Goal: Navigation & Orientation: Find specific page/section

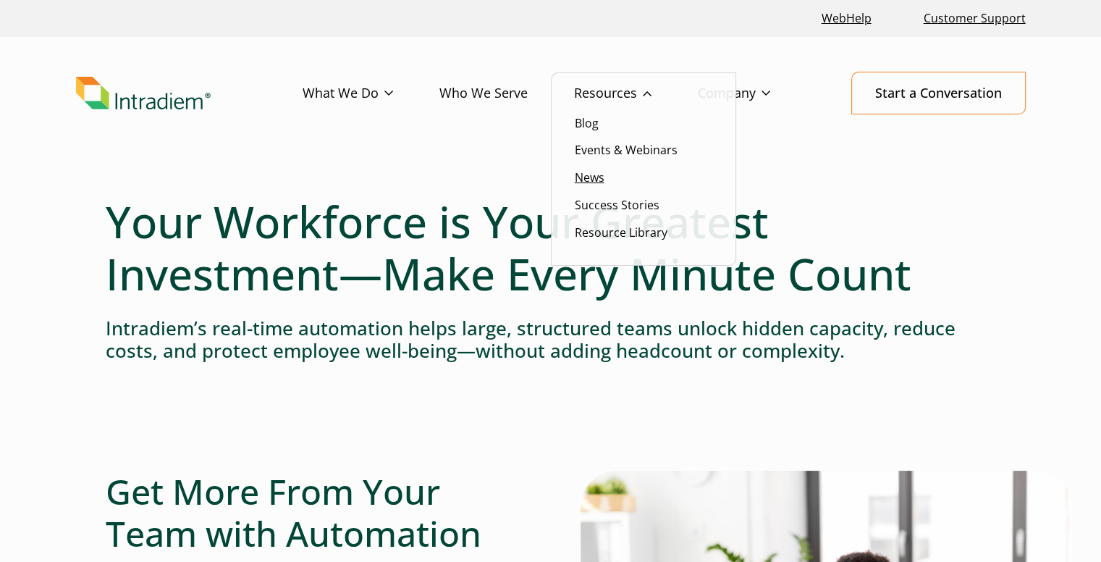
click at [597, 185] on link "News" at bounding box center [590, 177] width 30 height 16
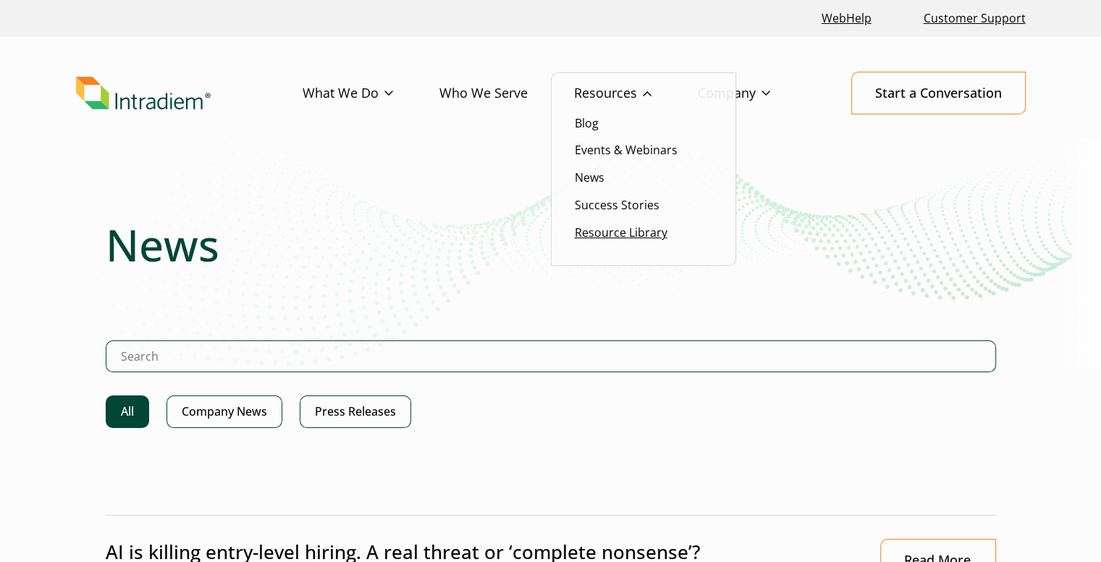
click at [640, 232] on link "Resource Library" at bounding box center [621, 232] width 93 height 16
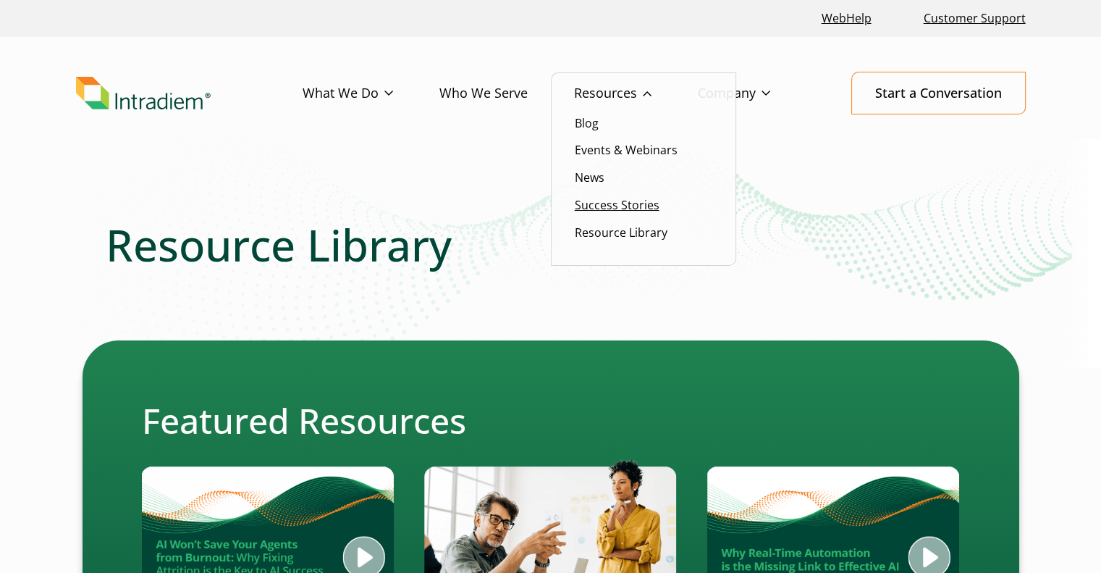
click at [598, 211] on link "Success Stories" at bounding box center [617, 205] width 85 height 16
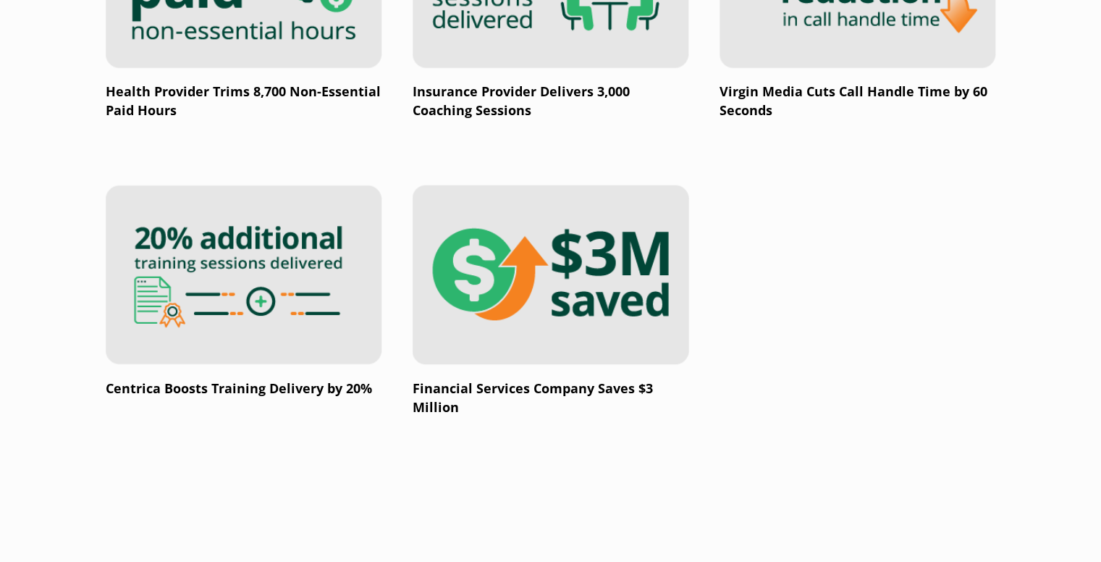
scroll to position [2784, 0]
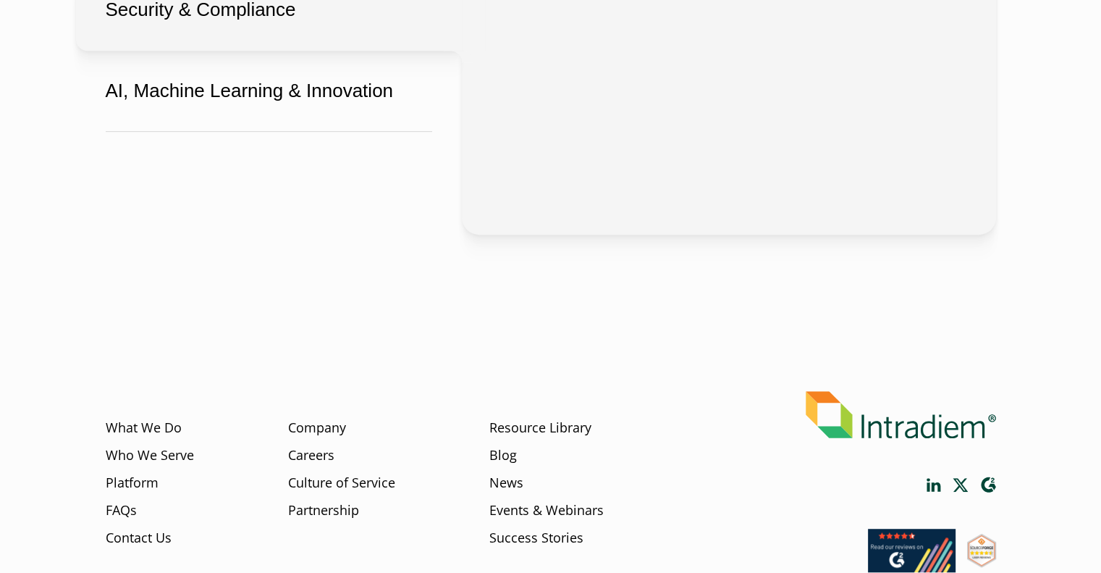
scroll to position [797, 0]
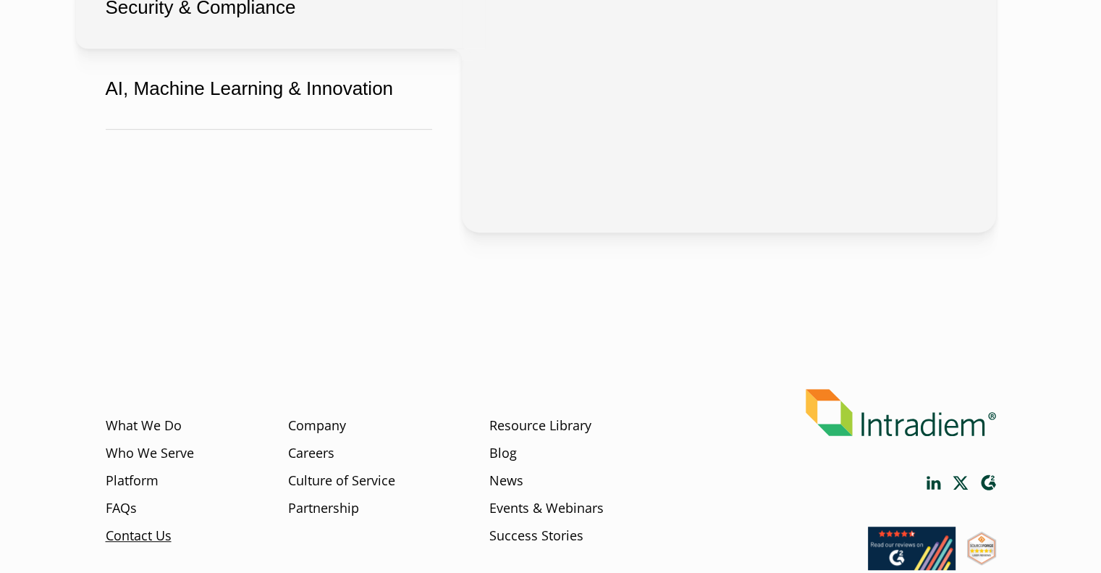
click at [120, 529] on link "Contact Us" at bounding box center [139, 535] width 66 height 19
